Goal: Task Accomplishment & Management: Manage account settings

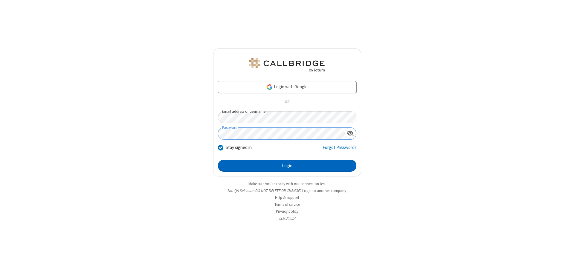
click at [287, 166] on button "Login" at bounding box center [287, 166] width 138 height 12
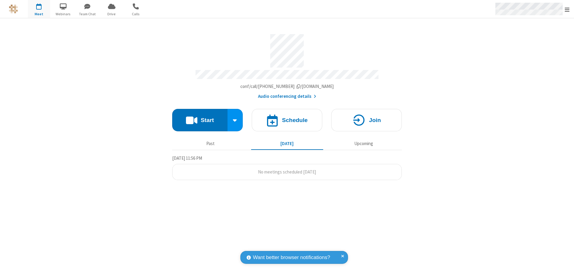
click at [567, 9] on span "Open menu" at bounding box center [567, 10] width 5 height 6
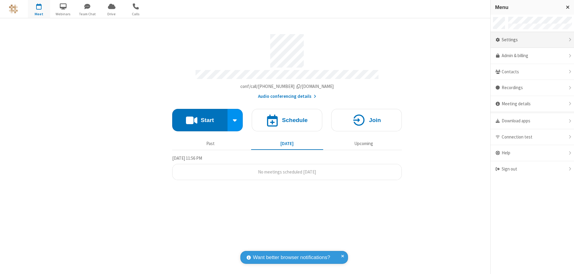
click at [532, 40] on div "Settings" at bounding box center [532, 40] width 83 height 16
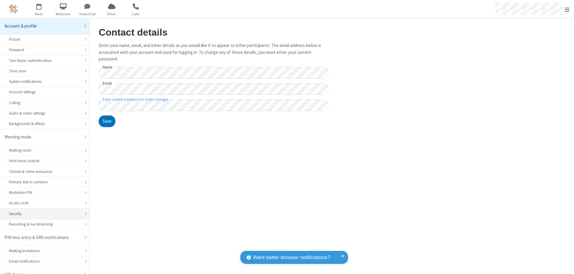
click at [42, 211] on div "Security" at bounding box center [44, 214] width 71 height 6
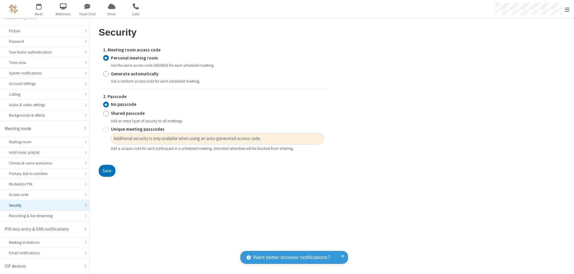
click at [106, 74] on input "Generate automatically" at bounding box center [106, 74] width 6 height 6
radio input "true"
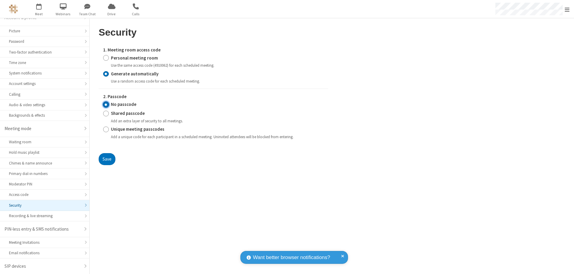
click at [106, 104] on input "No passcode" at bounding box center [106, 104] width 6 height 6
click at [107, 159] on button "Save" at bounding box center [107, 159] width 17 height 12
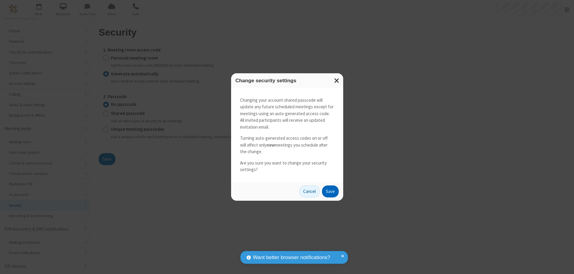
click at [330, 191] on button "Save" at bounding box center [330, 191] width 17 height 12
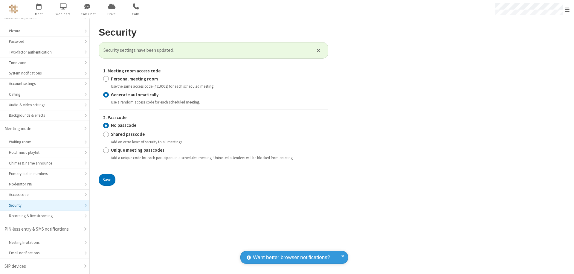
click at [567, 9] on span "Open menu" at bounding box center [567, 10] width 5 height 6
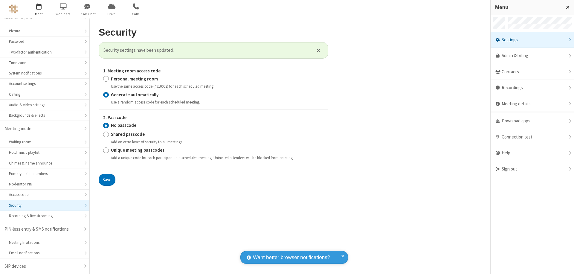
click at [39, 9] on span "button" at bounding box center [39, 6] width 22 height 10
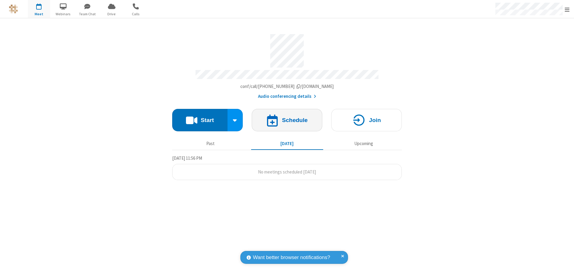
click at [287, 117] on h4 "Schedule" at bounding box center [295, 120] width 26 height 6
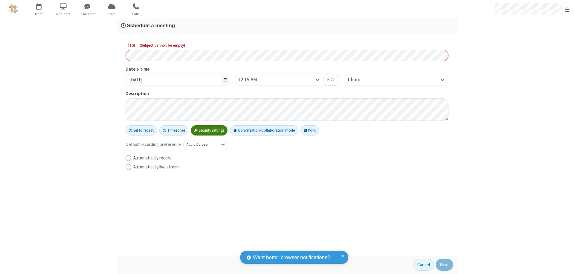
click at [287, 25] on h3 "Schedule a meeting" at bounding box center [287, 26] width 332 height 6
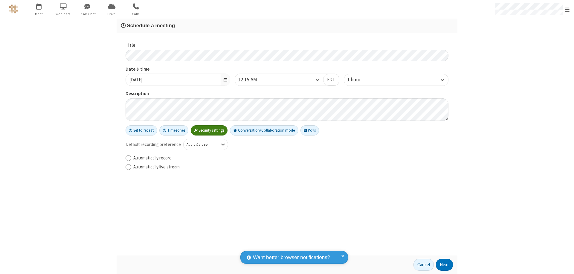
click at [444, 265] on button "Next" at bounding box center [444, 265] width 17 height 12
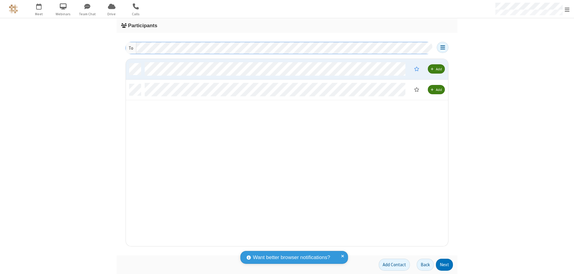
scroll to position [183, 318]
click at [444, 265] on button "Next" at bounding box center [444, 265] width 17 height 12
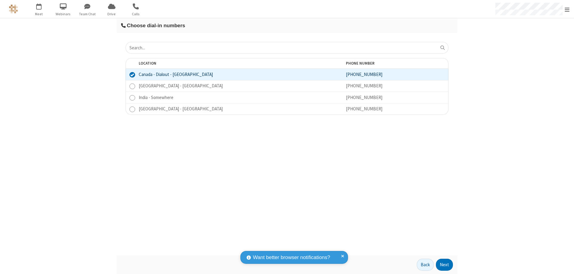
click at [444, 265] on button "Next" at bounding box center [444, 265] width 17 height 12
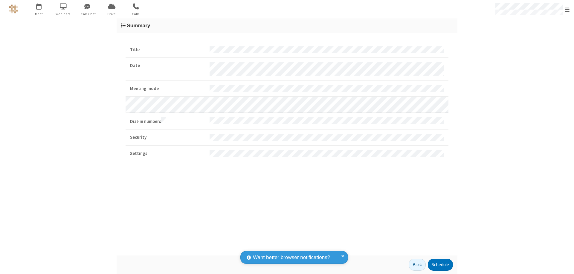
click at [440, 265] on button "Schedule" at bounding box center [440, 265] width 25 height 12
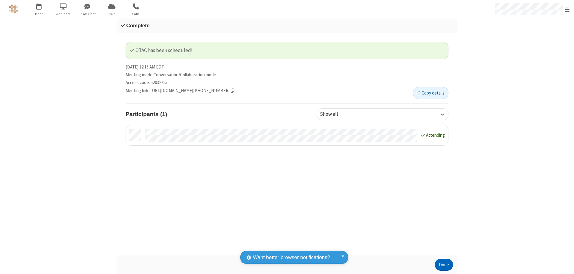
click at [444, 265] on button "Done" at bounding box center [444, 265] width 18 height 12
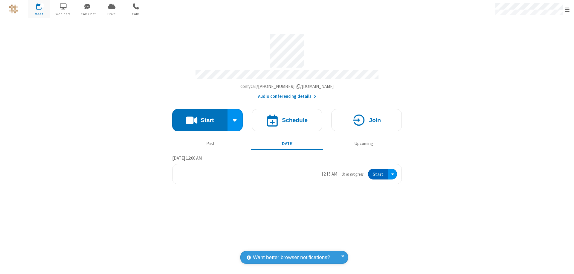
click at [378, 171] on button "Start" at bounding box center [378, 174] width 20 height 11
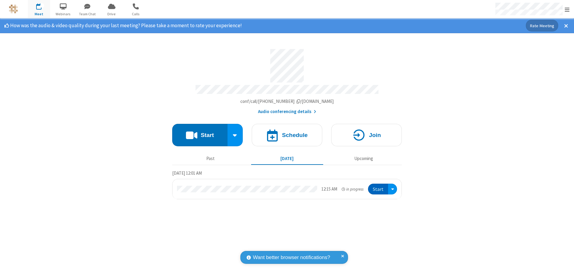
click at [567, 9] on span "Open menu" at bounding box center [567, 10] width 5 height 6
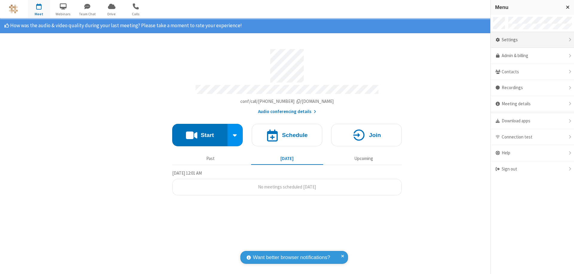
click at [532, 40] on div "Settings" at bounding box center [532, 40] width 83 height 16
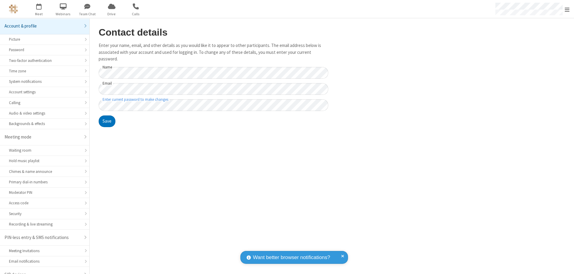
scroll to position [8, 0]
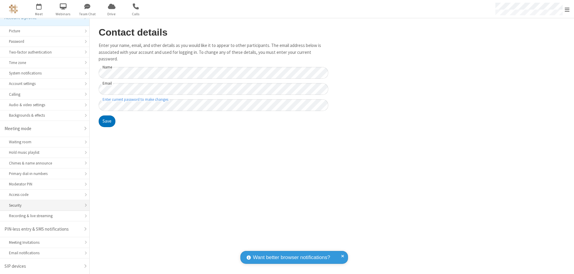
click at [42, 205] on div "Security" at bounding box center [44, 205] width 71 height 6
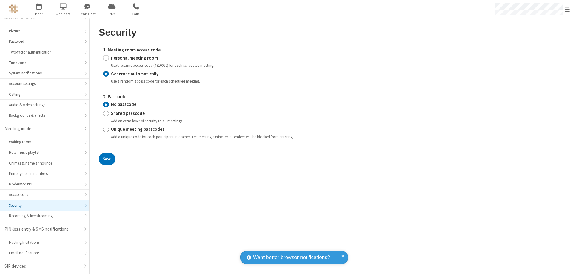
click at [106, 58] on input "Personal meeting room" at bounding box center [106, 58] width 6 height 6
radio input "true"
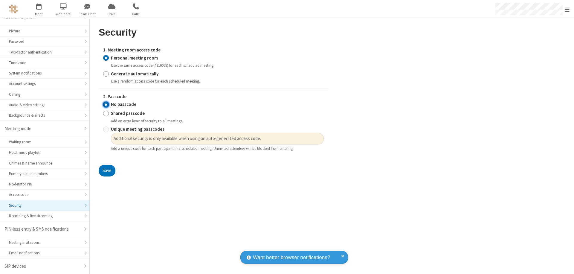
click at [106, 104] on input "No passcode" at bounding box center [106, 104] width 6 height 6
click at [107, 171] on button "Save" at bounding box center [107, 171] width 17 height 12
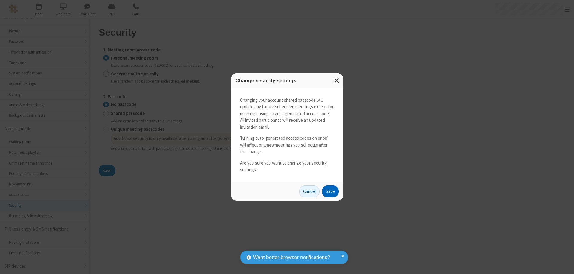
click at [330, 191] on button "Save" at bounding box center [330, 191] width 17 height 12
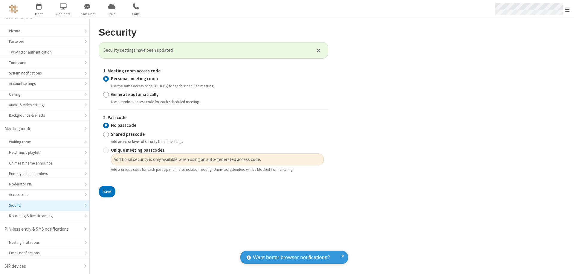
click at [567, 9] on span "Open menu" at bounding box center [567, 10] width 5 height 6
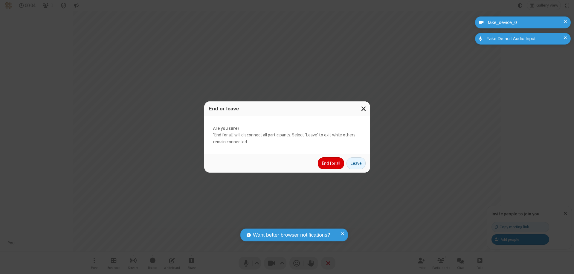
click at [331, 163] on button "End for all" at bounding box center [331, 163] width 26 height 12
